Goal: Find specific page/section: Find specific page/section

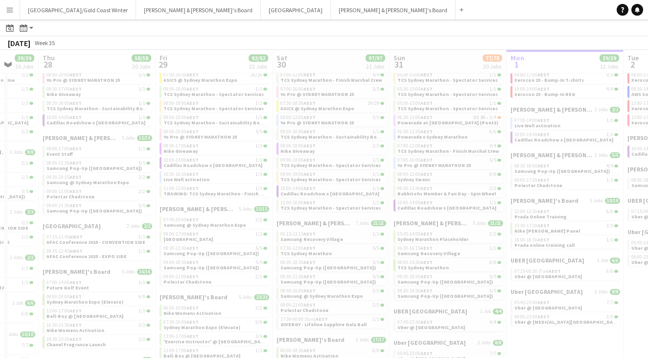
scroll to position [0, 306]
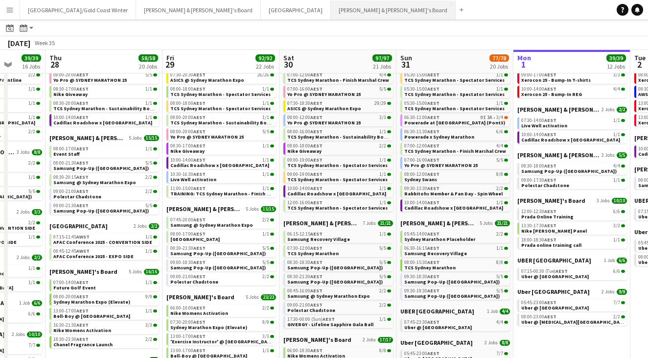
click at [331, 7] on button "[PERSON_NAME] & [PERSON_NAME]'s Board Close" at bounding box center [393, 9] width 125 height 19
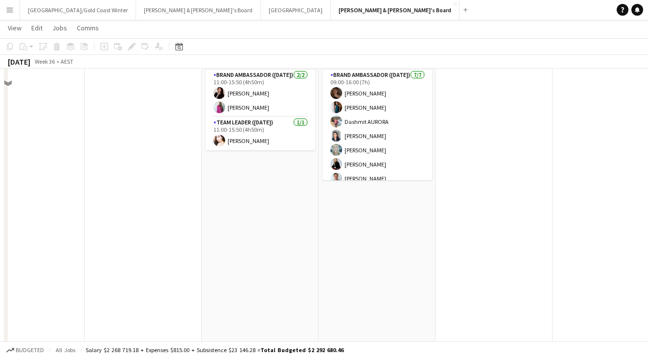
scroll to position [22, 0]
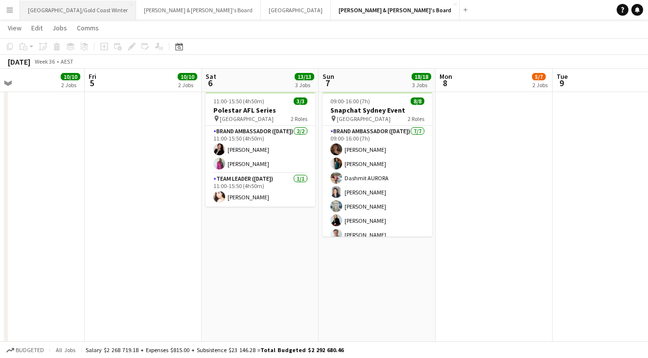
click at [89, 16] on button "[GEOGRAPHIC_DATA]/[GEOGRAPHIC_DATA] Winter Close" at bounding box center [78, 9] width 116 height 19
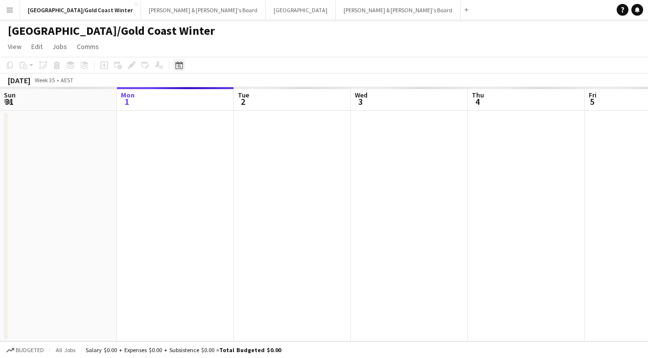
click at [182, 64] on icon at bounding box center [178, 65] width 7 height 8
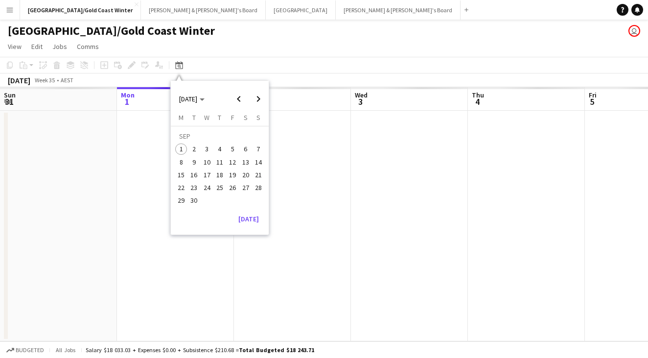
click at [181, 159] on span "8" at bounding box center [181, 162] width 12 height 12
